Goal: Obtain resource: Obtain resource

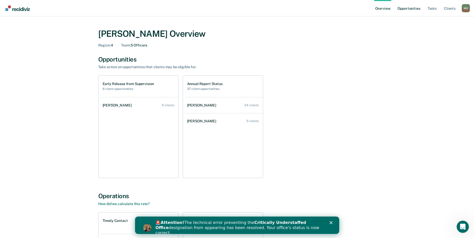
click at [412, 9] on link "Opportunities" at bounding box center [409, 8] width 25 height 16
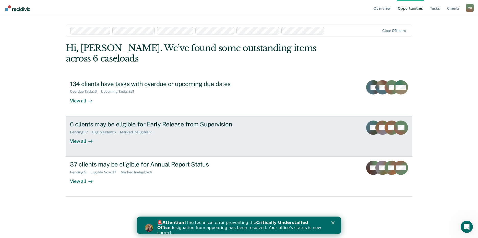
click at [77, 130] on div "Pending : 17" at bounding box center [81, 132] width 22 height 4
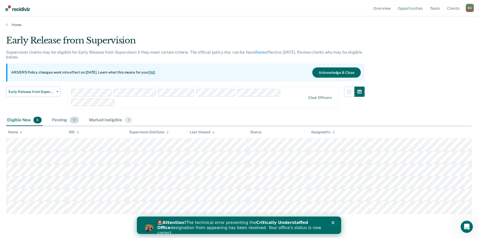
click at [64, 120] on div "Pending 17" at bounding box center [65, 120] width 29 height 11
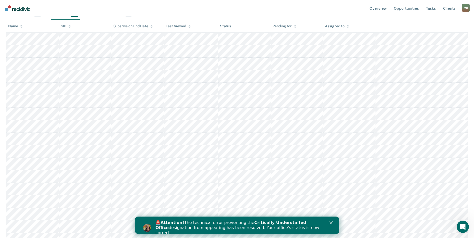
scroll to position [113, 0]
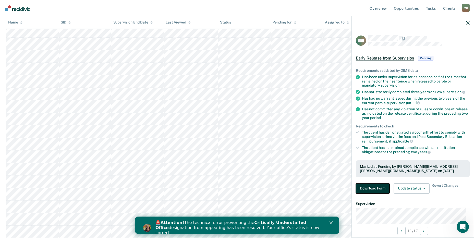
click at [377, 188] on button "Download Form" at bounding box center [373, 188] width 34 height 10
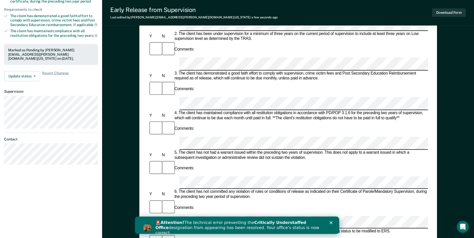
scroll to position [128, 0]
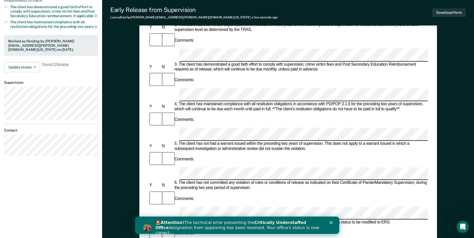
click at [332, 223] on icon "Close" at bounding box center [330, 222] width 3 height 3
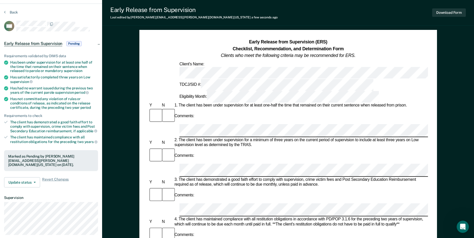
scroll to position [0, 0]
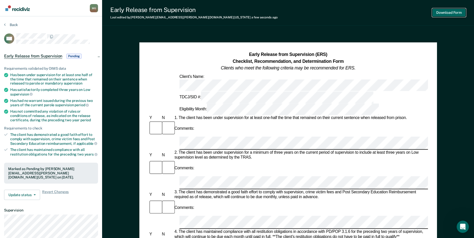
click at [454, 11] on button "Download Form" at bounding box center [449, 12] width 34 height 8
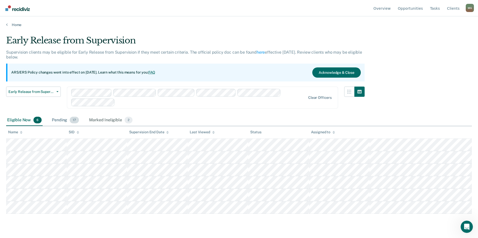
click at [71, 121] on span "17" at bounding box center [74, 120] width 9 height 7
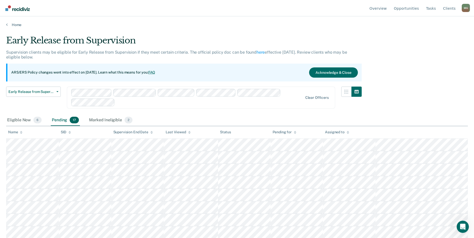
click at [66, 120] on div "Pending 17" at bounding box center [65, 120] width 29 height 11
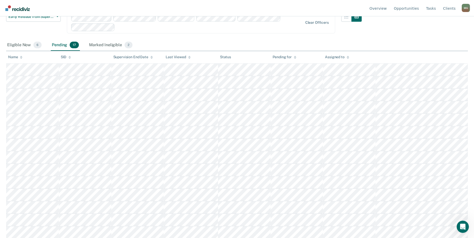
scroll to position [77, 0]
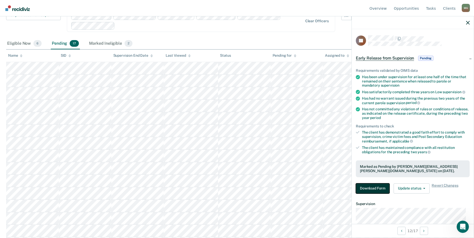
click at [377, 192] on button "Download Form" at bounding box center [373, 188] width 34 height 10
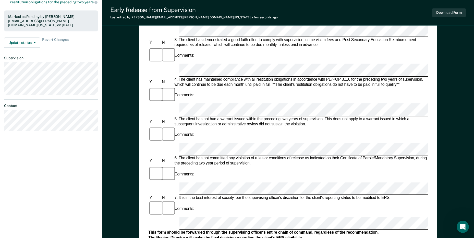
scroll to position [179, 0]
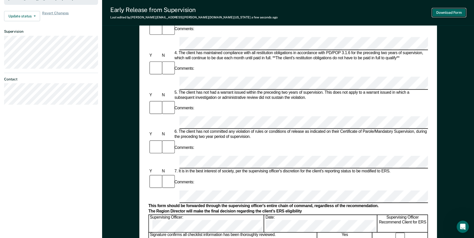
click at [459, 14] on button "Download Form" at bounding box center [449, 12] width 34 height 8
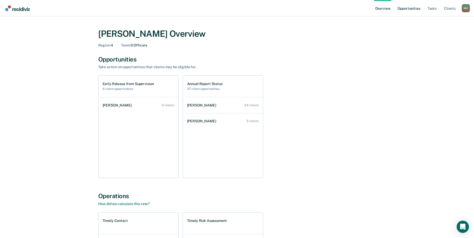
click at [414, 10] on link "Opportunities" at bounding box center [409, 8] width 25 height 16
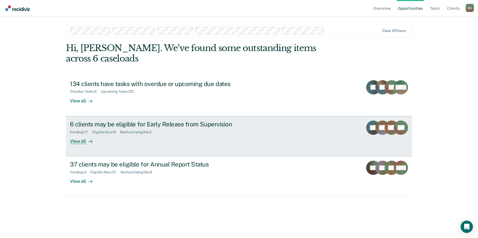
click at [81, 130] on div "Pending : 17" at bounding box center [81, 132] width 22 height 4
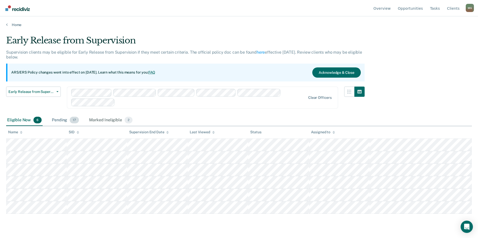
click at [67, 117] on div "Pending 17" at bounding box center [65, 120] width 29 height 11
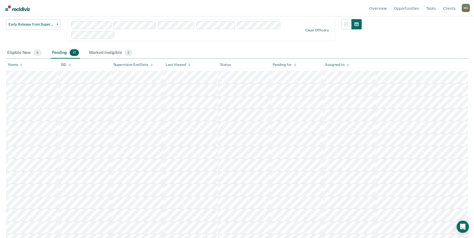
scroll to position [77, 0]
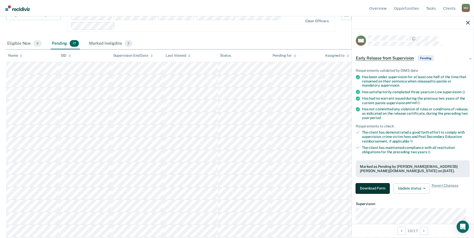
click at [374, 186] on button "Download Form" at bounding box center [373, 188] width 34 height 10
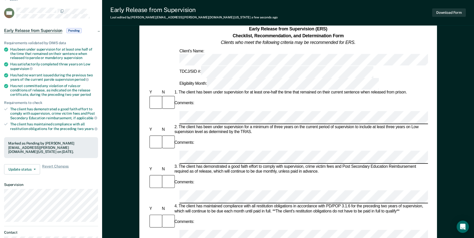
scroll to position [51, 0]
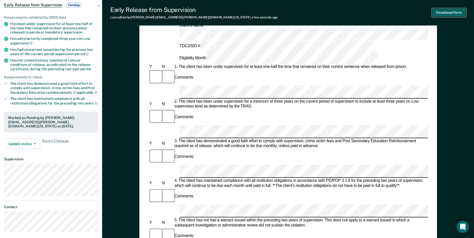
click at [450, 10] on button "Download Form" at bounding box center [449, 12] width 34 height 8
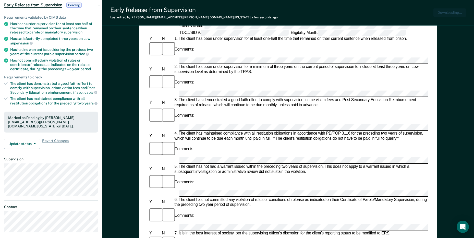
scroll to position [0, 0]
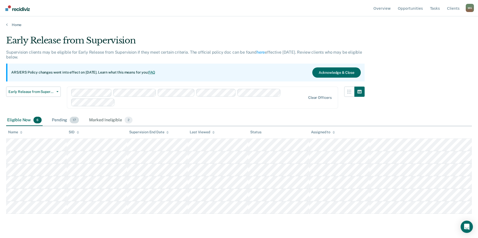
click at [61, 119] on div "Pending 17" at bounding box center [65, 120] width 29 height 11
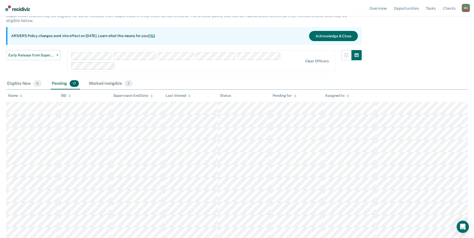
scroll to position [51, 0]
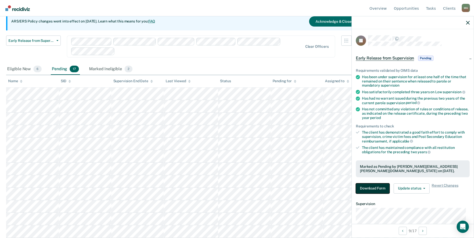
click at [371, 188] on button "Download Form" at bounding box center [373, 188] width 34 height 10
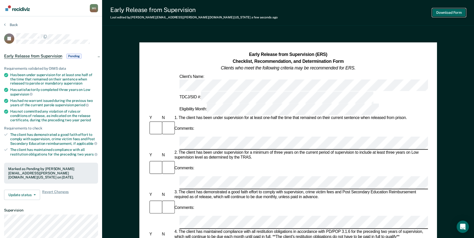
click at [455, 13] on button "Download Form" at bounding box center [449, 12] width 34 height 8
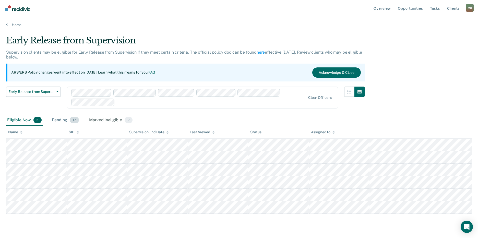
click at [64, 117] on div "Pending 17" at bounding box center [65, 120] width 29 height 11
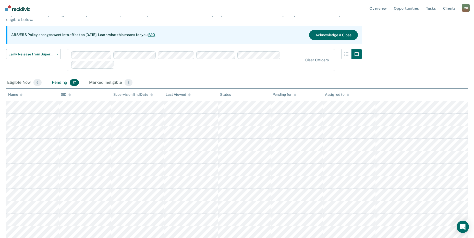
scroll to position [51, 0]
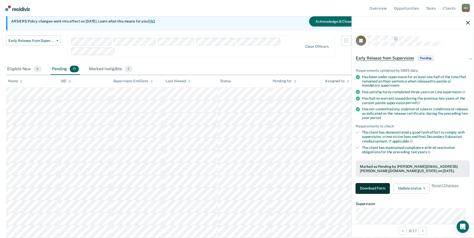
click at [373, 185] on button "Download Form" at bounding box center [373, 188] width 34 height 10
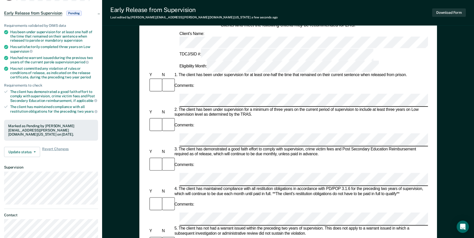
scroll to position [51, 0]
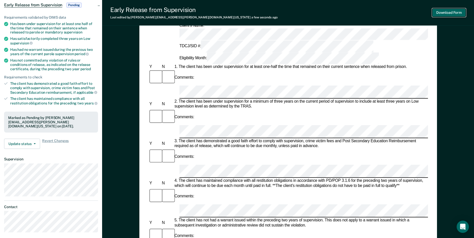
click at [452, 11] on button "Download Form" at bounding box center [449, 12] width 34 height 8
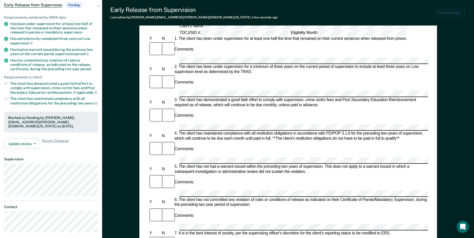
scroll to position [0, 0]
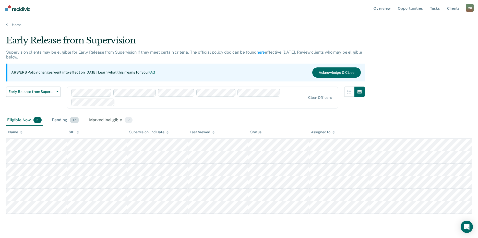
click at [69, 120] on div "Pending 17" at bounding box center [65, 120] width 29 height 11
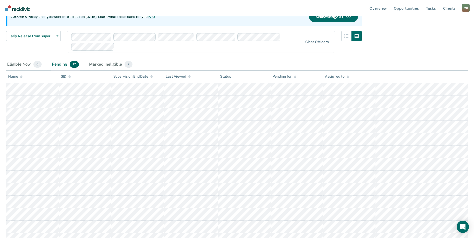
scroll to position [62, 0]
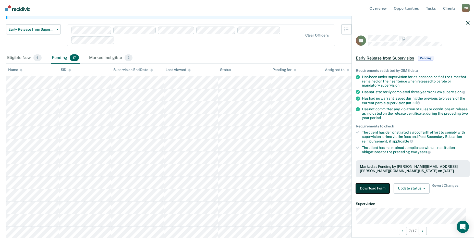
click at [374, 189] on button "Download Form" at bounding box center [373, 188] width 34 height 10
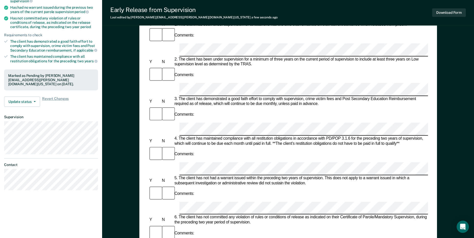
scroll to position [102, 0]
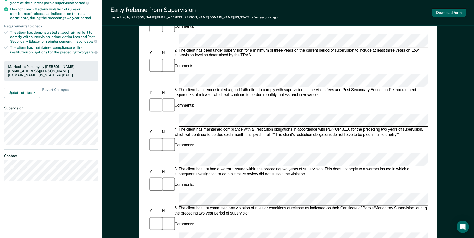
click at [451, 13] on button "Download Form" at bounding box center [449, 12] width 34 height 8
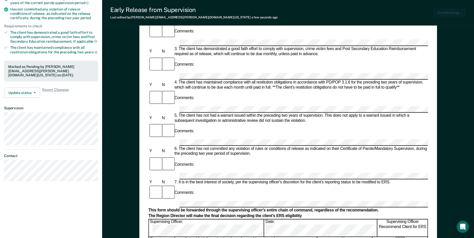
scroll to position [0, 0]
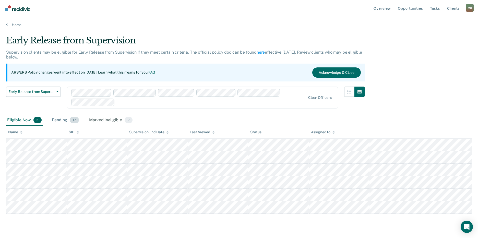
click at [66, 120] on div "Pending 17" at bounding box center [65, 120] width 29 height 11
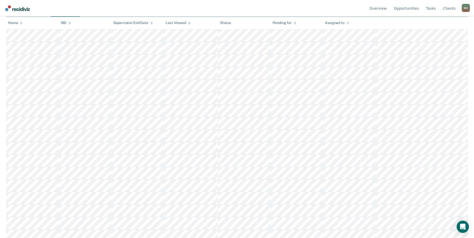
scroll to position [113, 0]
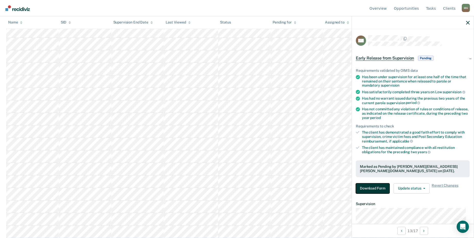
click at [373, 192] on button "Download Form" at bounding box center [373, 188] width 34 height 10
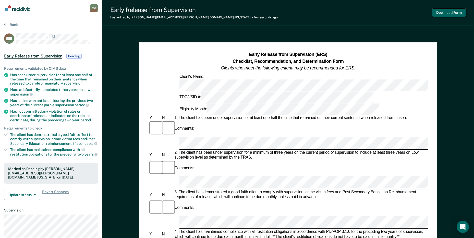
click at [457, 12] on button "Download Form" at bounding box center [449, 12] width 34 height 8
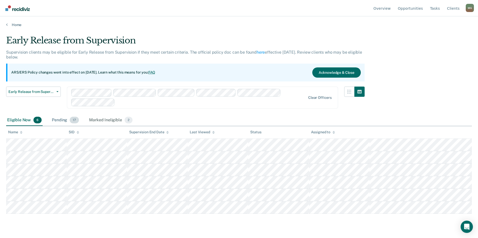
click at [56, 120] on div "Pending 17" at bounding box center [65, 120] width 29 height 11
